Goal: Information Seeking & Learning: Learn about a topic

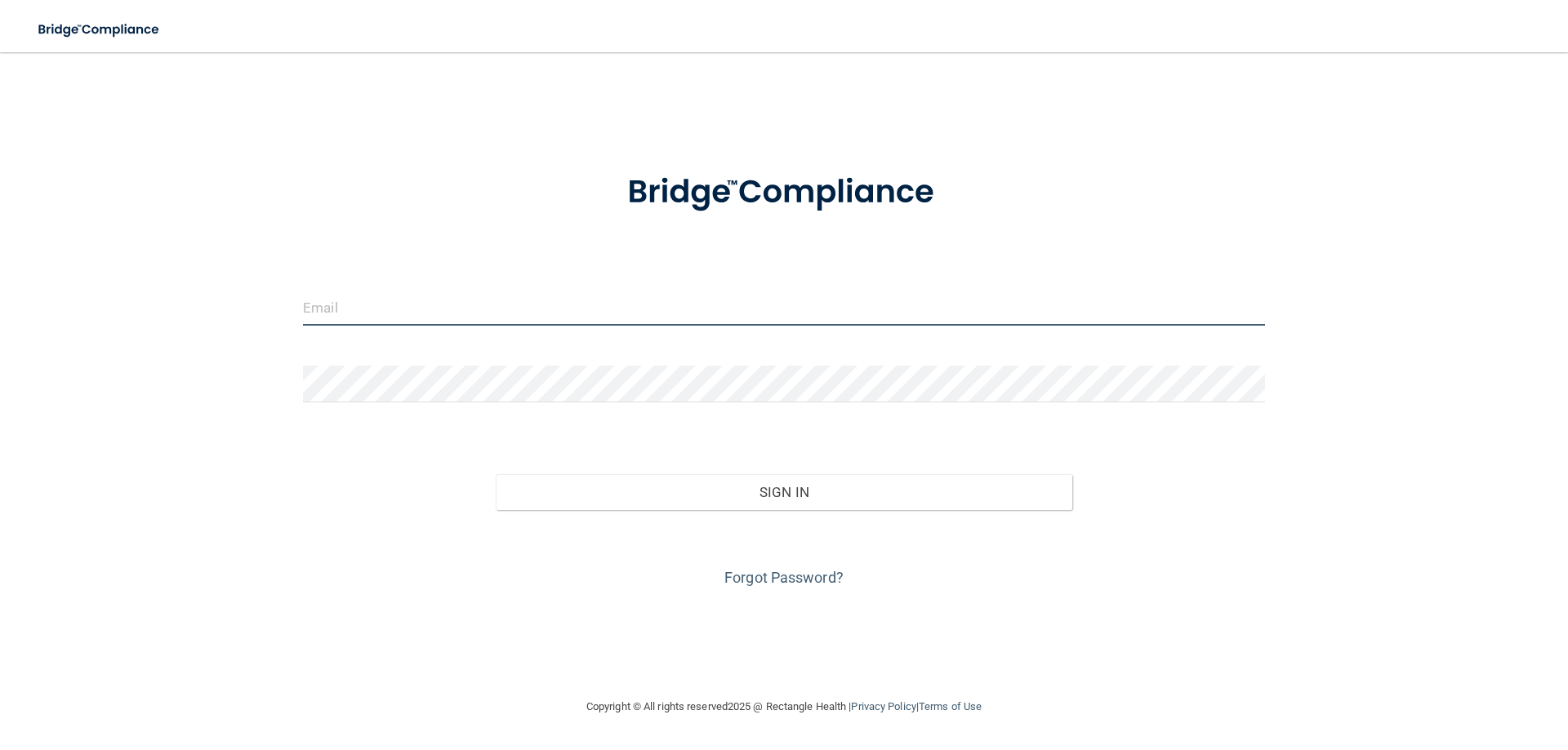
click at [354, 314] on input "email" at bounding box center [784, 307] width 962 height 37
type input "[EMAIL_ADDRESS][DOMAIN_NAME]"
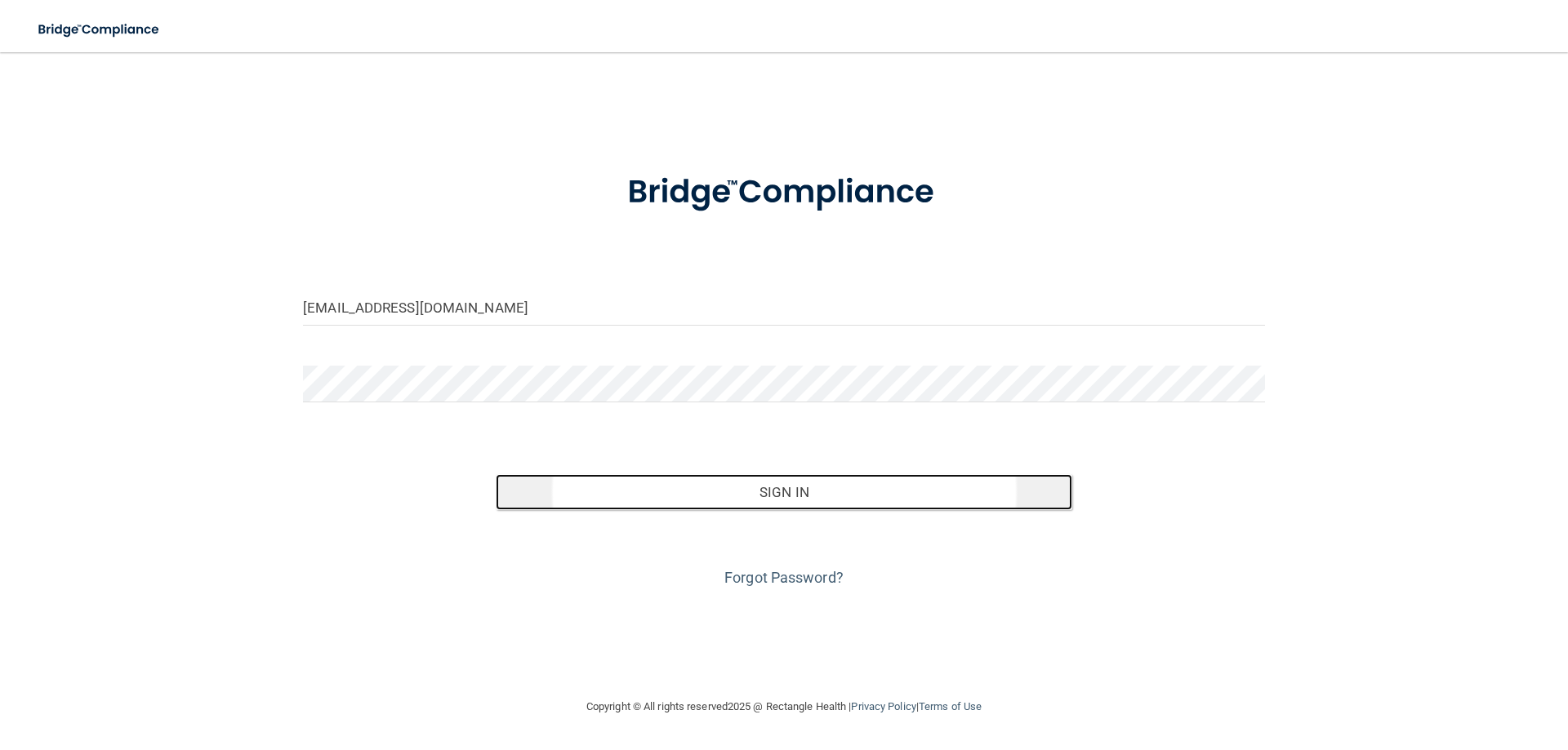
click at [648, 487] on button "Sign In" at bounding box center [784, 492] width 578 height 36
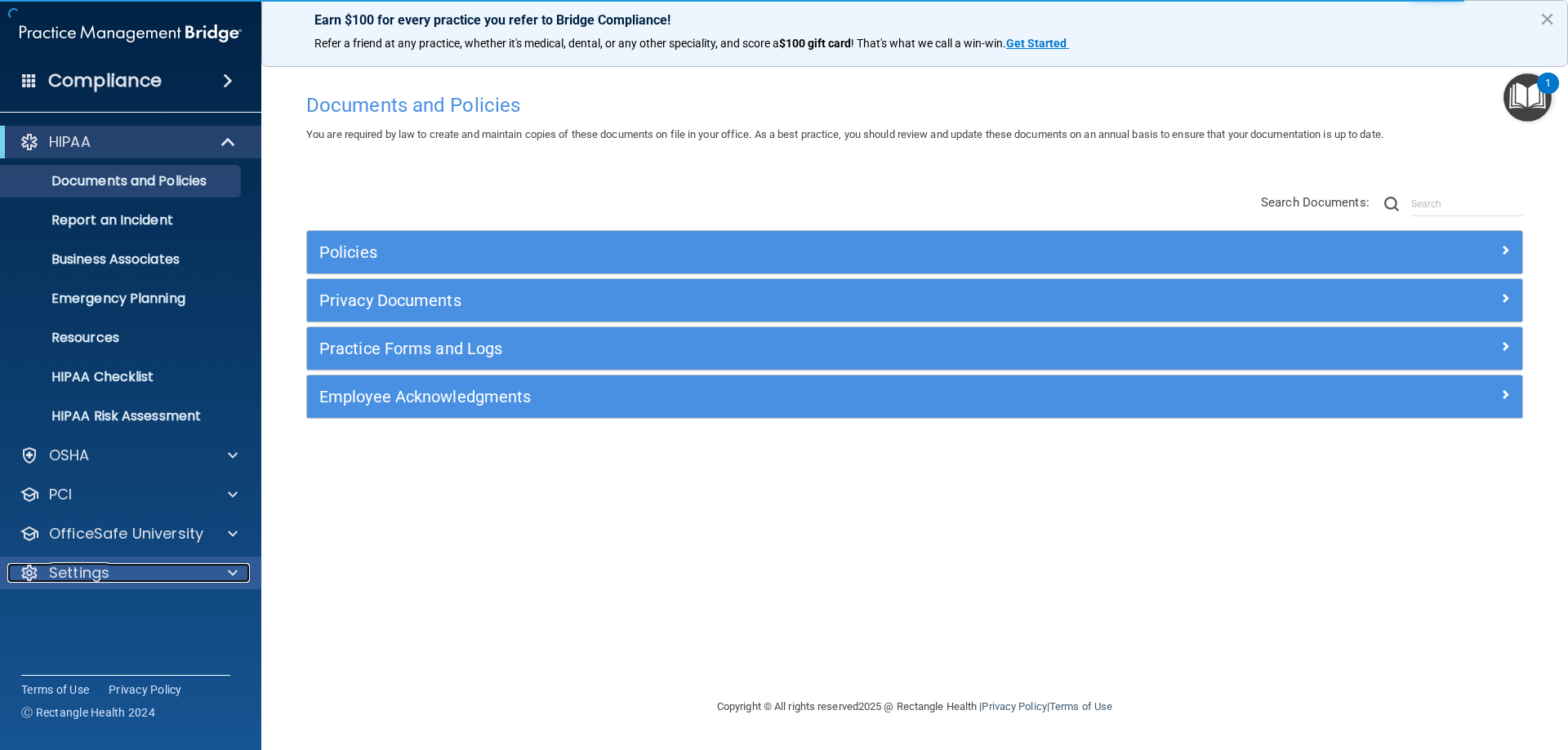
click at [130, 577] on div "Settings" at bounding box center [108, 573] width 202 height 19
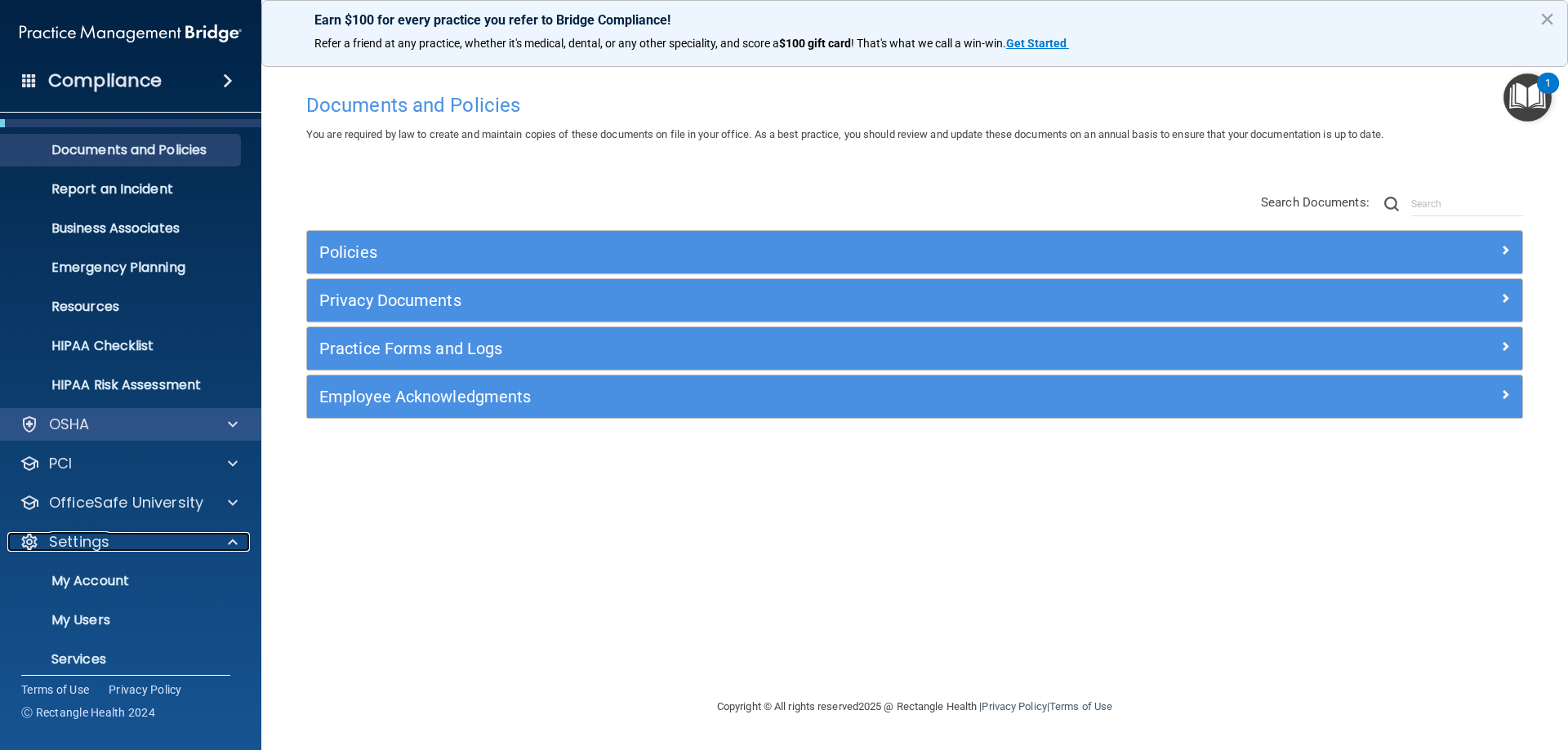
scroll to position [3, 0]
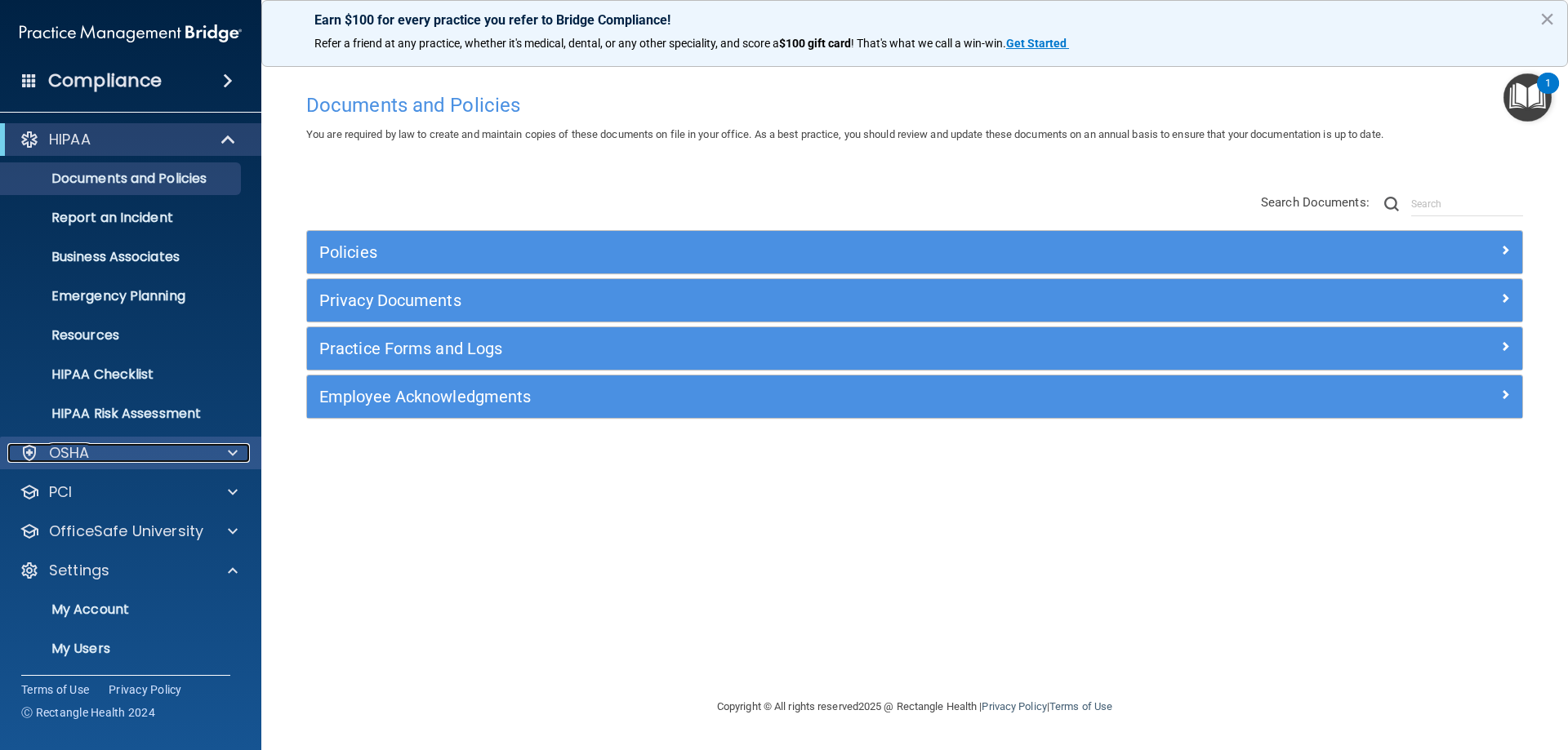
click at [76, 453] on p "OSHA" at bounding box center [69, 453] width 41 height 19
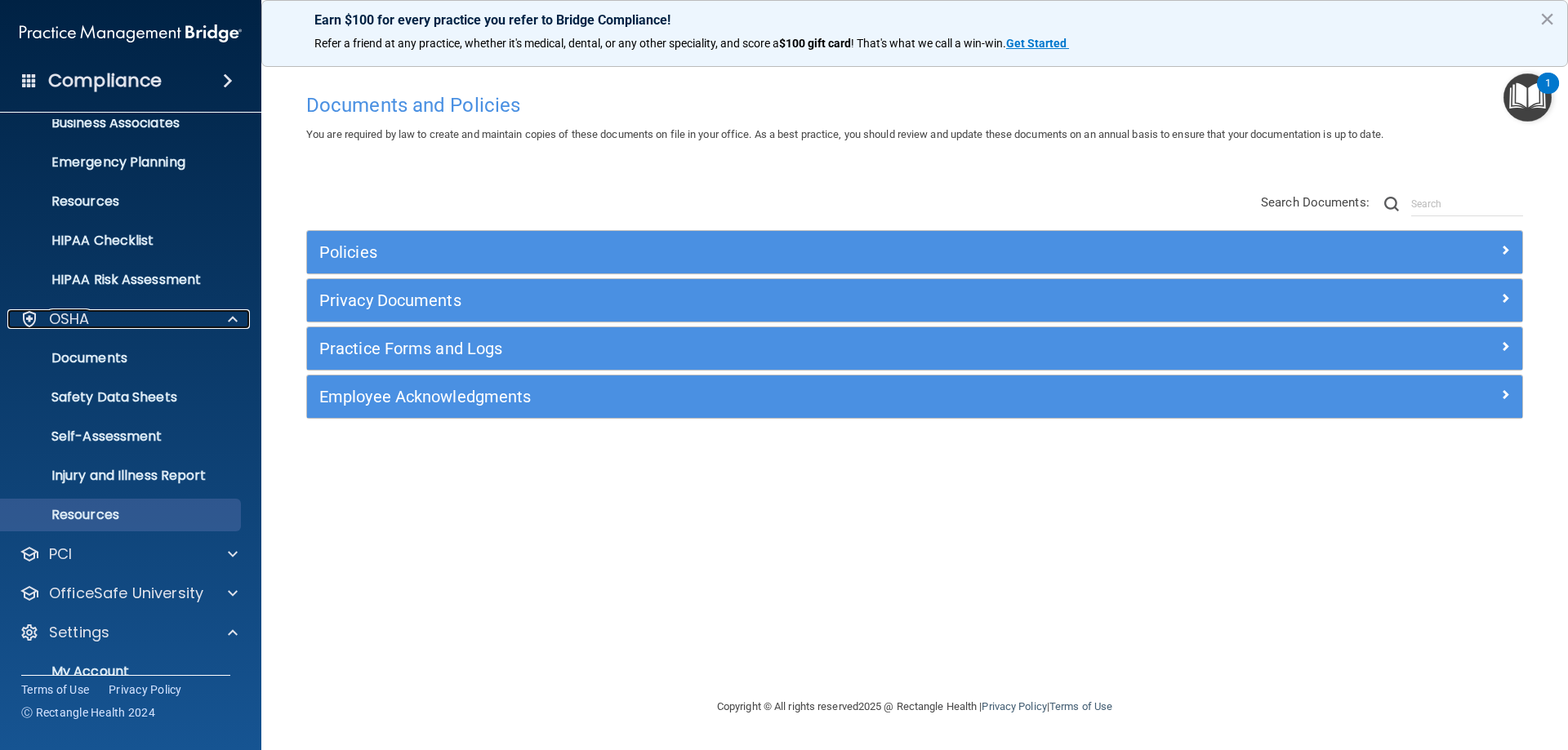
scroll to position [280, 0]
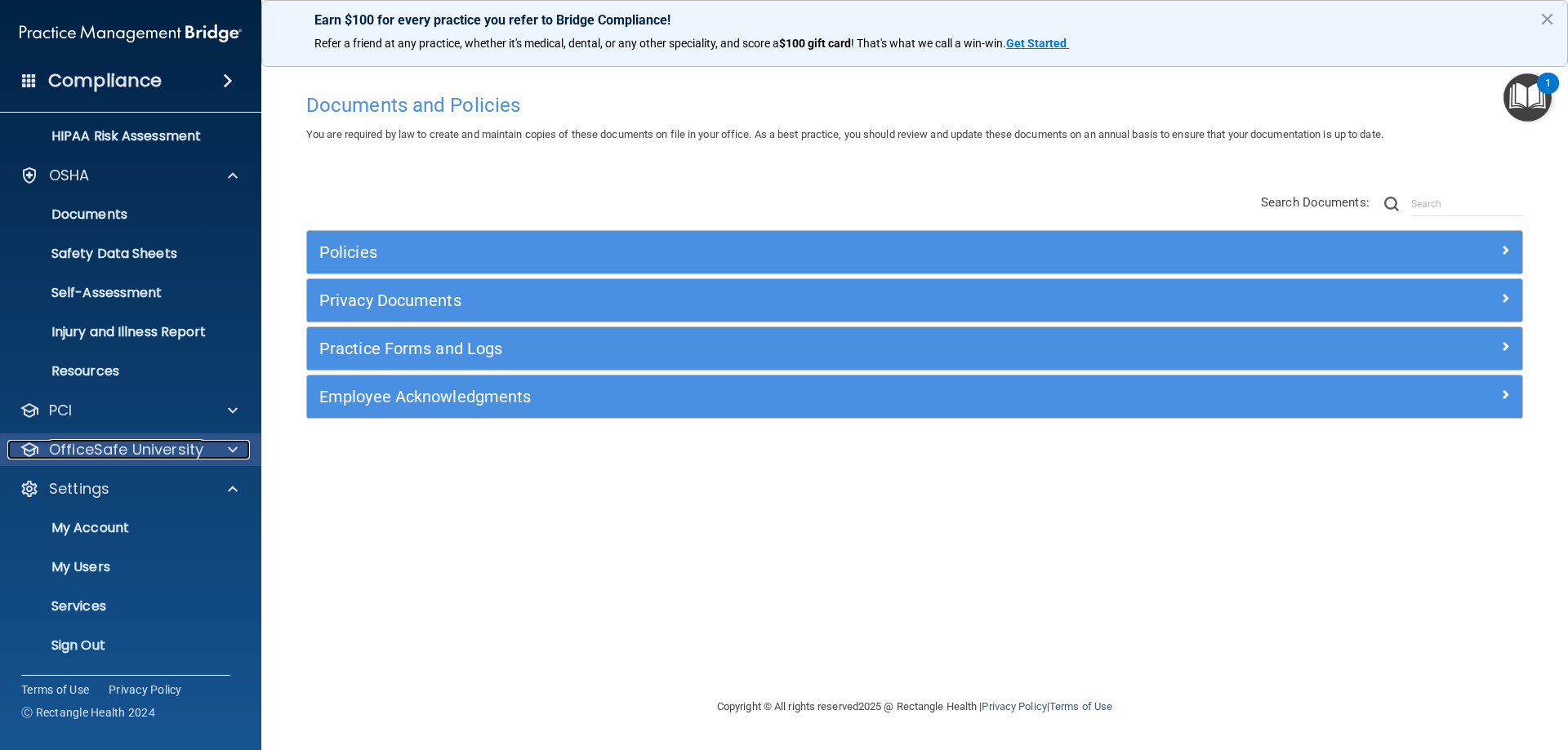
click at [106, 449] on p "OfficeSafe University" at bounding box center [126, 450] width 154 height 19
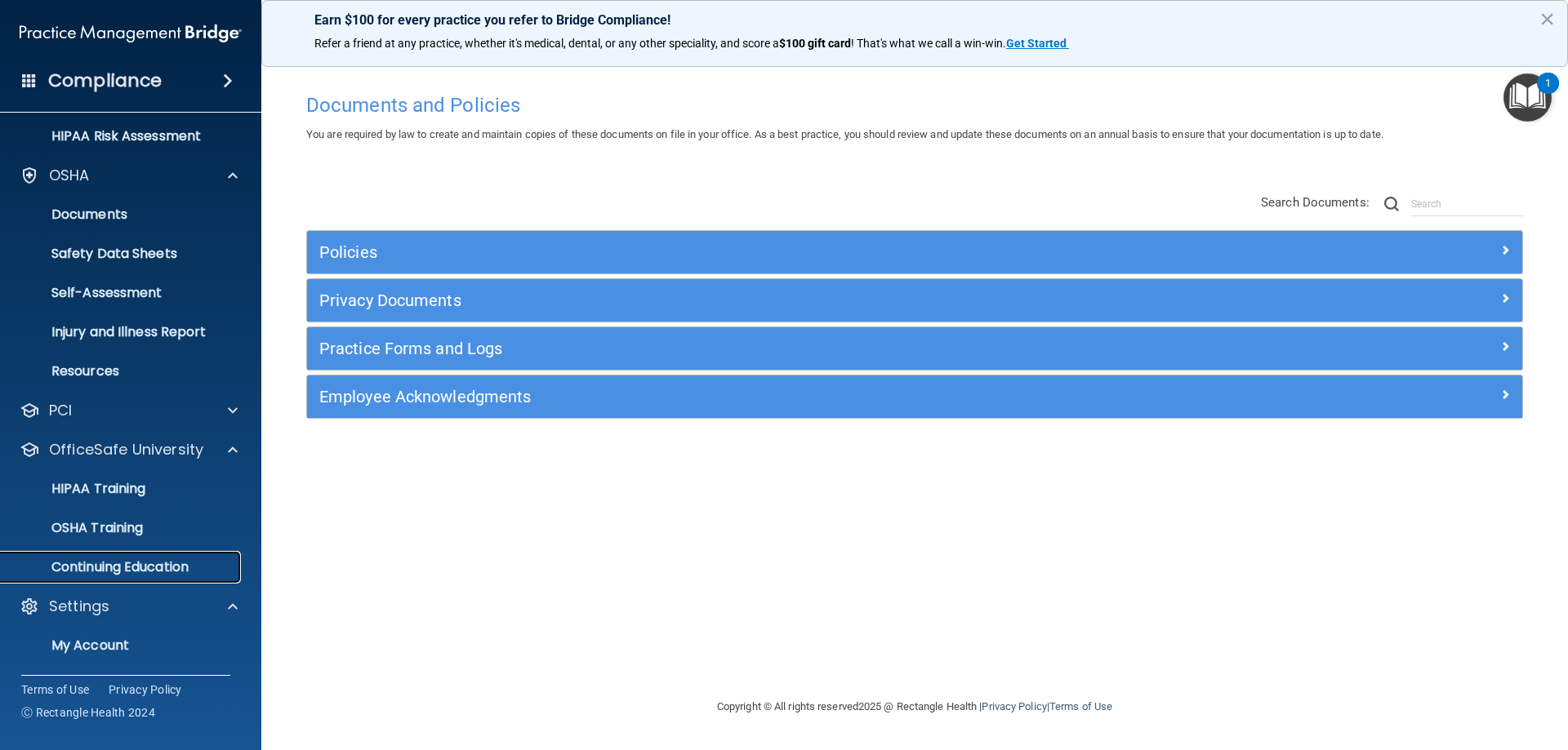
click at [92, 567] on p "Continuing Education" at bounding box center [122, 567] width 223 height 17
